Goal: Transaction & Acquisition: Obtain resource

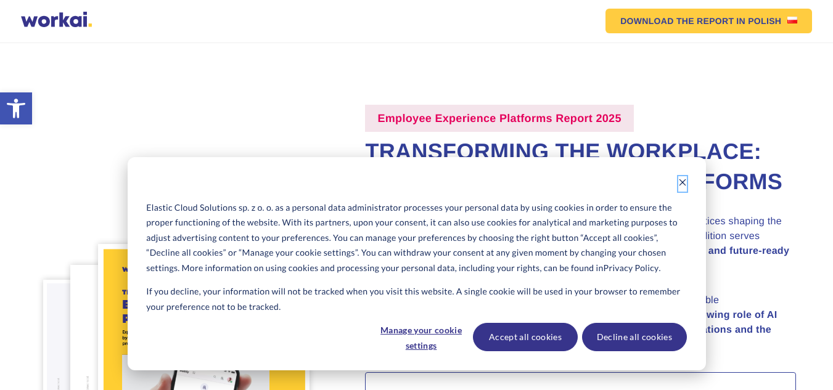
click at [684, 181] on icon "Dismiss cookie banner" at bounding box center [682, 182] width 7 height 7
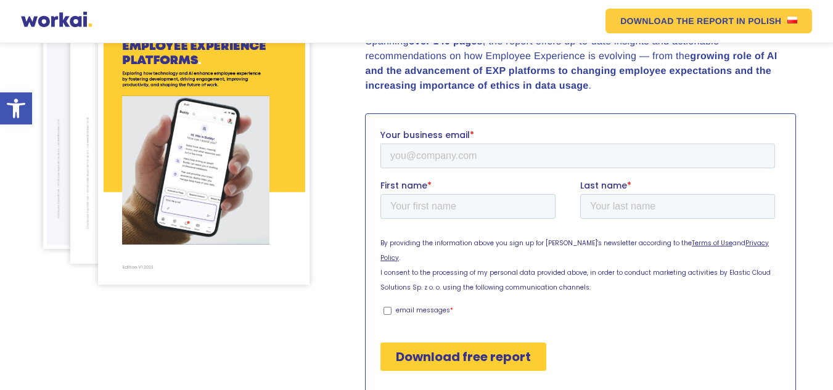
scroll to position [308, 0]
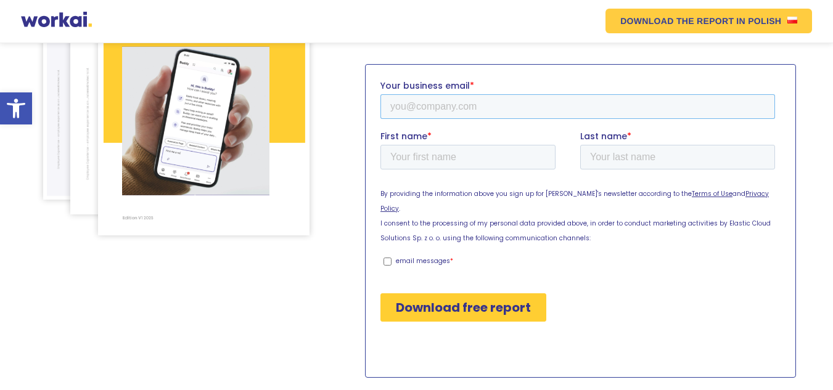
click at [493, 108] on input "Your business email *" at bounding box center [577, 106] width 395 height 25
type input "[EMAIL_ADDRESS][DOMAIN_NAME]"
click at [473, 155] on input "First name *" at bounding box center [467, 156] width 175 height 25
type input "Rahul"
click at [620, 166] on input "Last name *" at bounding box center [677, 156] width 195 height 25
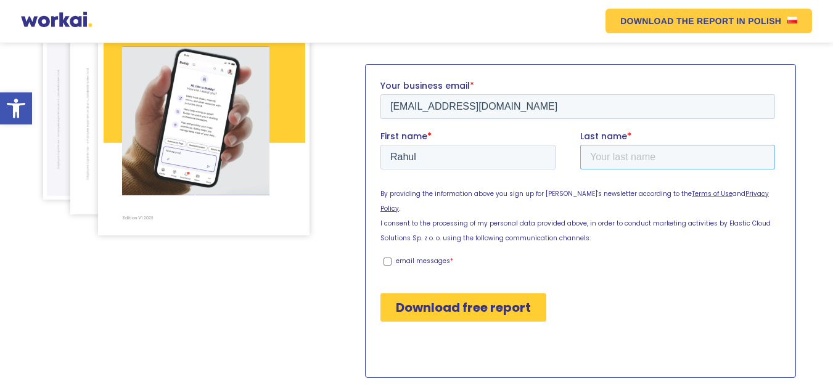
type input "Pangasa"
click at [507, 295] on input "Download free report" at bounding box center [463, 307] width 166 height 28
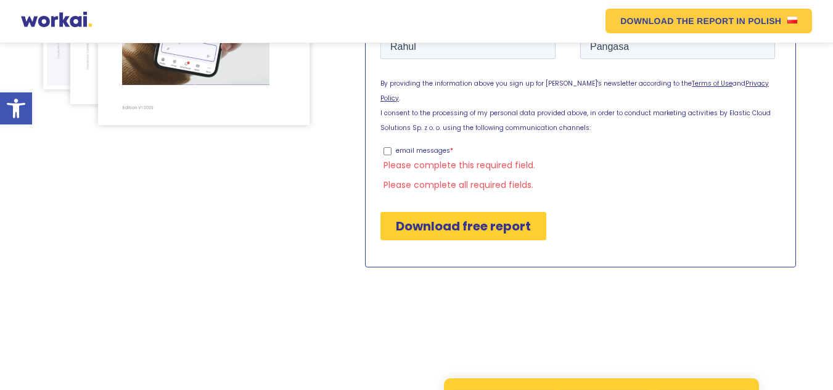
scroll to position [432, 0]
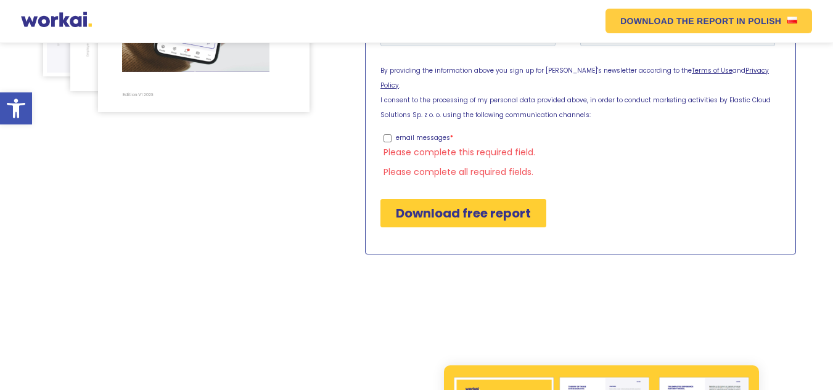
click at [389, 134] on input "email messages *" at bounding box center [387, 138] width 8 height 8
checkbox input "true"
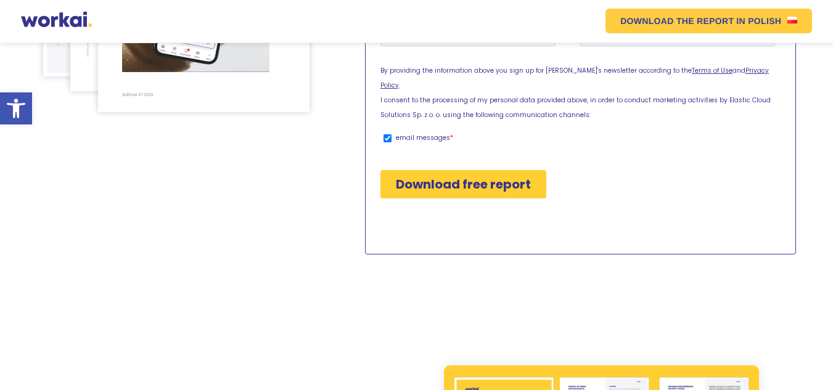
click at [437, 170] on input "Download free report" at bounding box center [463, 184] width 166 height 28
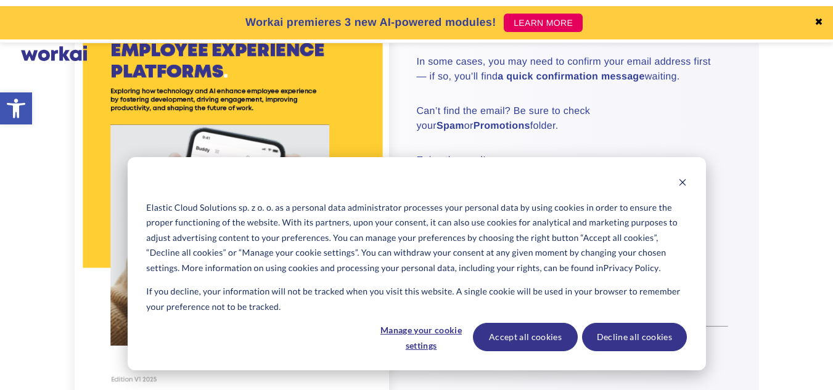
scroll to position [185, 0]
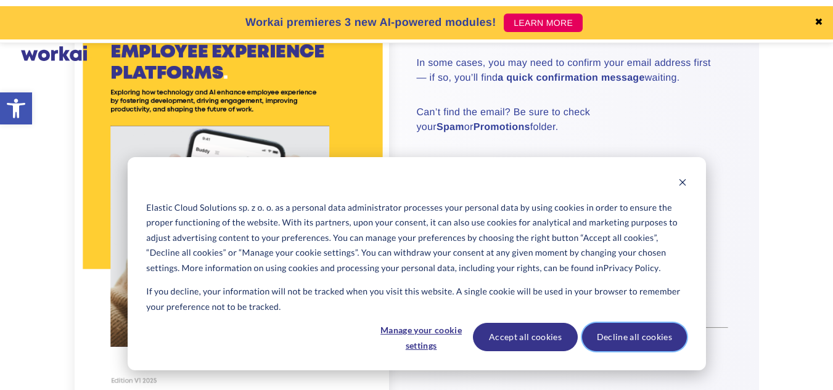
click at [648, 339] on button "Decline all cookies" at bounding box center [634, 337] width 105 height 28
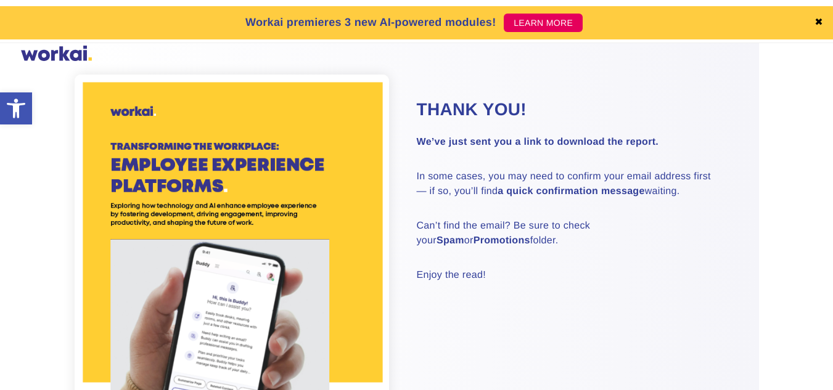
scroll to position [0, 0]
